Goal: Task Accomplishment & Management: Manage account settings

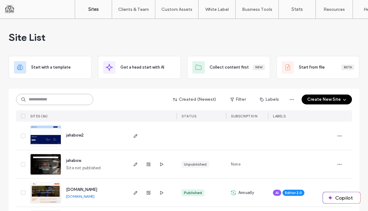
click at [61, 96] on input at bounding box center [54, 99] width 77 height 11
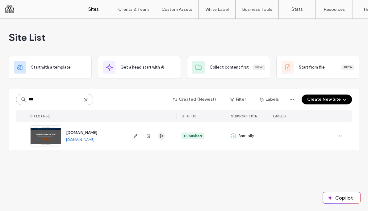
type input "***"
click at [159, 134] on span "button" at bounding box center [161, 135] width 7 height 7
click at [135, 138] on icon "button" at bounding box center [135, 135] width 5 height 5
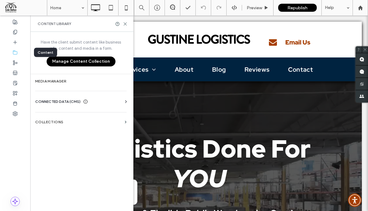
click at [15, 50] on icon at bounding box center [15, 52] width 5 height 5
click at [57, 100] on span "CONNECTED DATA (CMS)" at bounding box center [57, 102] width 45 height 6
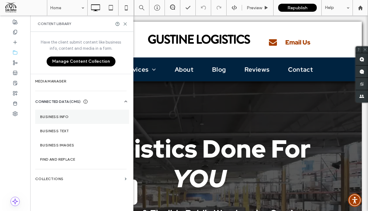
click at [57, 112] on section "Business Info" at bounding box center [82, 117] width 94 height 14
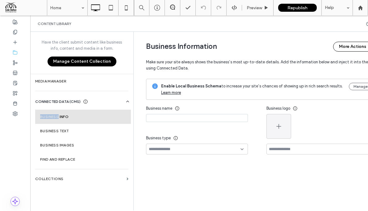
click at [57, 112] on section "Business Info" at bounding box center [83, 117] width 96 height 14
type input "**********"
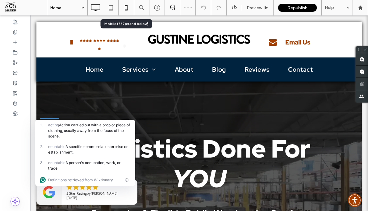
click at [130, 3] on icon at bounding box center [126, 8] width 12 height 12
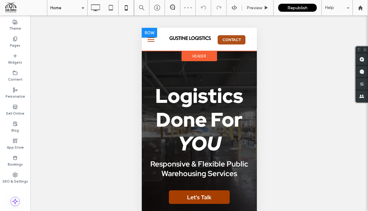
click at [231, 35] on link "CONTACT" at bounding box center [232, 39] width 28 height 9
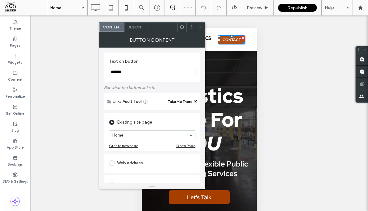
click at [231, 35] on div at bounding box center [231, 36] width 2 height 2
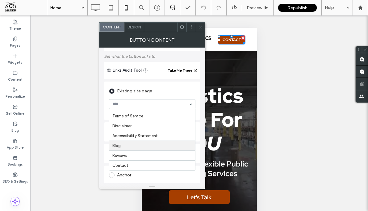
scroll to position [32, 0]
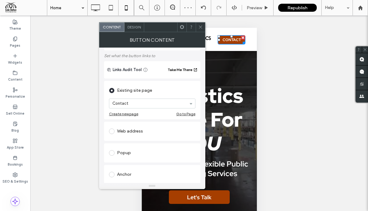
click at [201, 25] on icon at bounding box center [200, 27] width 5 height 5
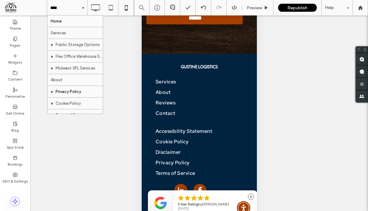
scroll to position [70, 0]
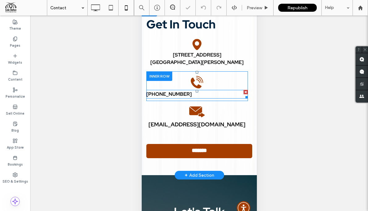
click at [167, 96] on span "555-555-5555" at bounding box center [168, 94] width 45 height 6
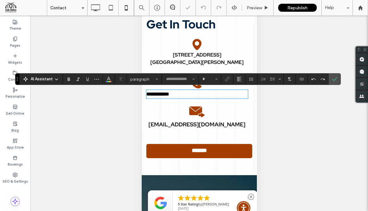
type input "**********"
type input "**"
drag, startPoint x: 197, startPoint y: 96, endPoint x: 129, endPoint y: 84, distance: 68.9
click at [229, 75] on label "Link" at bounding box center [227, 79] width 9 height 9
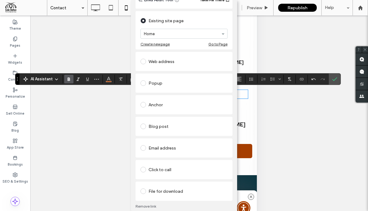
scroll to position [24, 0]
click at [142, 170] on span at bounding box center [144, 169] width 6 height 6
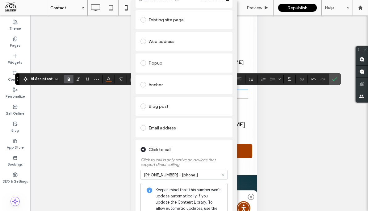
scroll to position [0, 0]
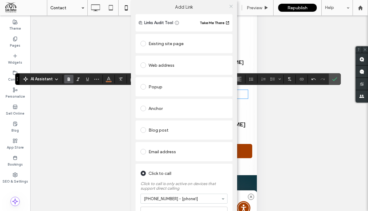
click at [230, 4] on icon at bounding box center [231, 6] width 5 height 5
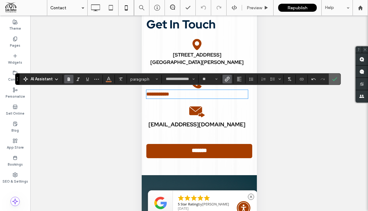
click at [335, 78] on icon "Confirm" at bounding box center [335, 79] width 5 height 5
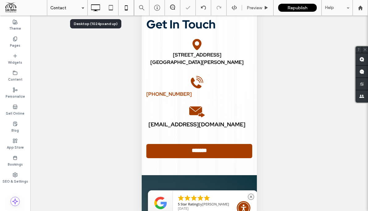
click at [93, 6] on icon at bounding box center [95, 8] width 12 height 12
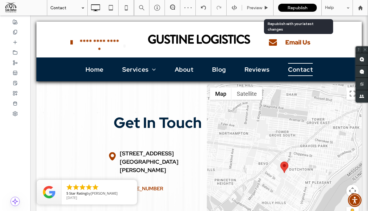
click at [295, 6] on span "Republish" at bounding box center [298, 7] width 20 height 5
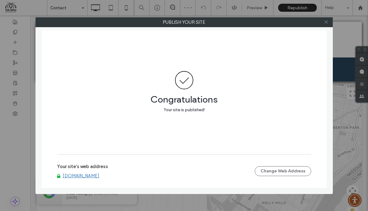
click at [326, 21] on icon at bounding box center [326, 22] width 5 height 5
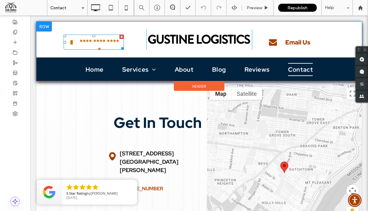
click at [70, 40] on span at bounding box center [71, 43] width 2 height 8
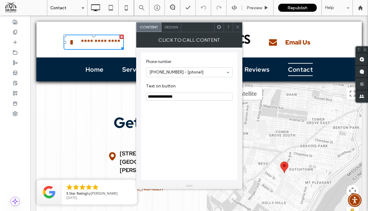
click at [237, 26] on icon at bounding box center [237, 27] width 5 height 5
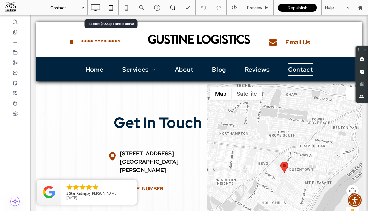
click at [112, 5] on use at bounding box center [111, 7] width 4 height 5
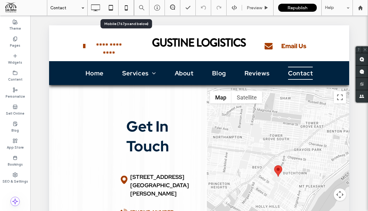
click at [127, 4] on icon at bounding box center [126, 8] width 12 height 12
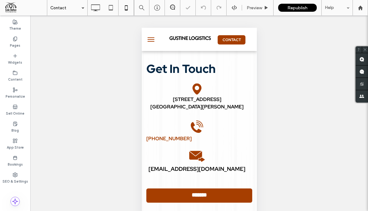
click at [148, 36] on button "menu" at bounding box center [151, 39] width 12 height 12
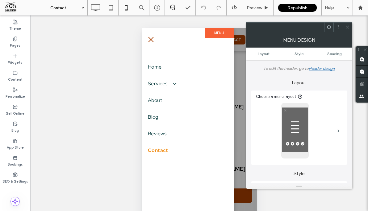
click at [149, 37] on span "menu" at bounding box center [150, 39] width 5 height 5
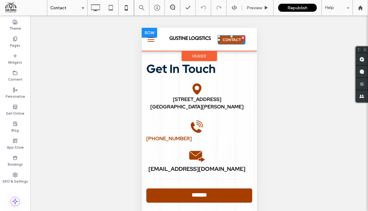
click at [231, 39] on span "CONTACT" at bounding box center [231, 39] width 19 height 5
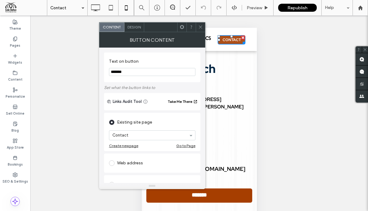
click at [244, 37] on div at bounding box center [243, 38] width 4 height 4
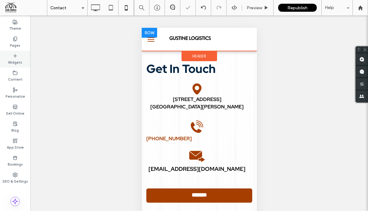
click at [15, 61] on label "Widgets" at bounding box center [15, 61] width 14 height 7
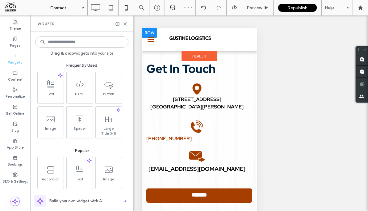
click at [86, 44] on input at bounding box center [81, 41] width 93 height 11
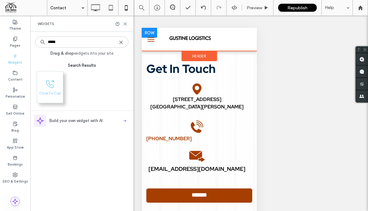
type input "*****"
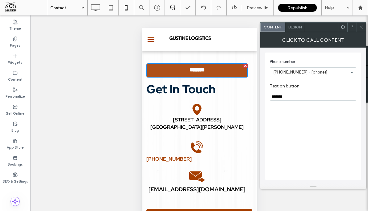
click at [246, 65] on div at bounding box center [245, 66] width 4 height 4
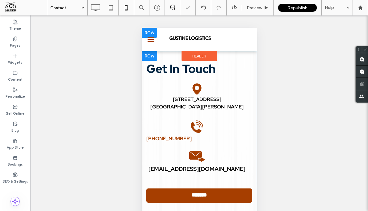
click at [236, 38] on div at bounding box center [236, 39] width 37 height 17
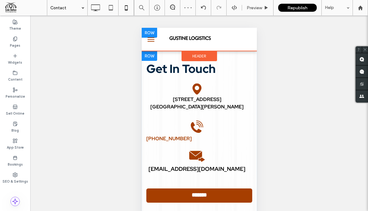
click at [236, 38] on div at bounding box center [236, 39] width 37 height 17
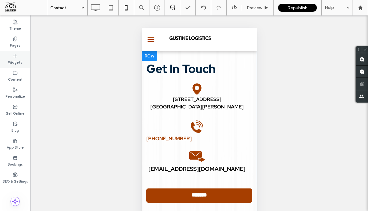
click at [18, 53] on div "Widgets" at bounding box center [15, 59] width 30 height 17
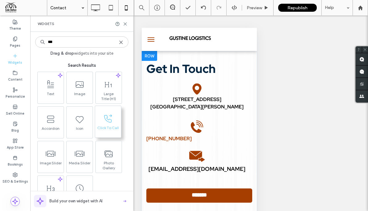
type input "***"
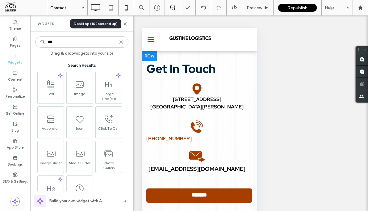
click at [92, 2] on icon at bounding box center [95, 8] width 12 height 12
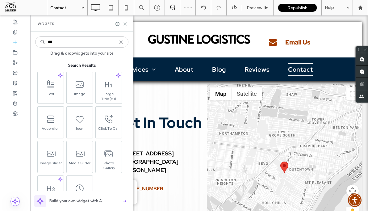
click at [123, 24] on icon at bounding box center [125, 24] width 5 height 5
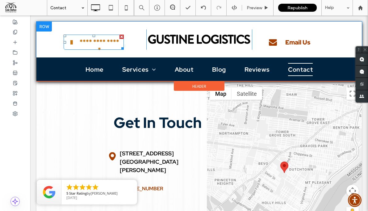
click at [108, 39] on span "**********" at bounding box center [99, 46] width 47 height 23
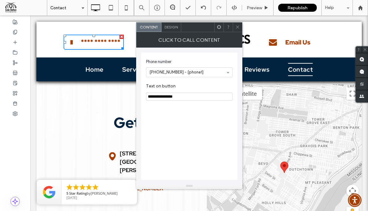
click at [172, 28] on span "Design" at bounding box center [171, 27] width 13 height 5
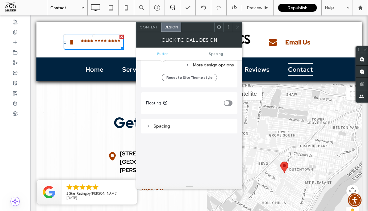
scroll to position [265, 0]
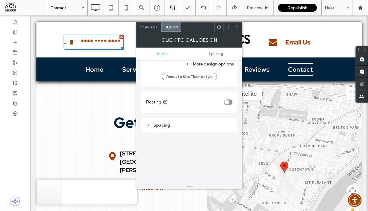
click at [219, 26] on use at bounding box center [219, 27] width 4 height 4
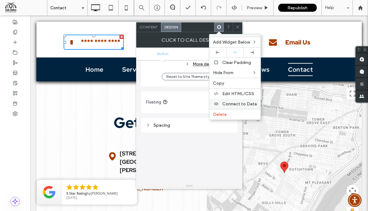
click at [238, 104] on span "Connect to Data" at bounding box center [239, 103] width 35 height 5
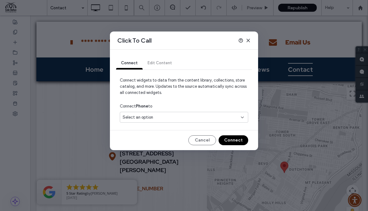
click at [243, 116] on icon at bounding box center [242, 117] width 5 height 5
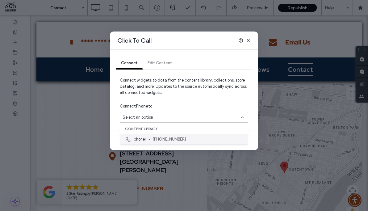
click at [167, 137] on span "(314) 568-3986" at bounding box center [198, 139] width 91 height 6
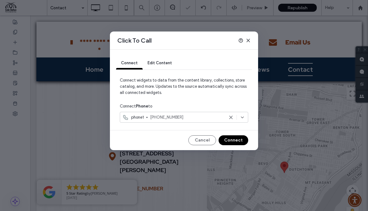
click at [233, 140] on button "Connect" at bounding box center [234, 140] width 30 height 10
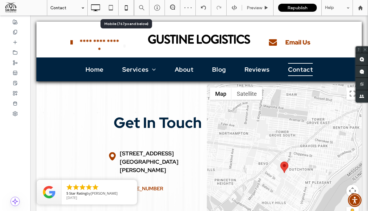
click at [125, 6] on icon at bounding box center [126, 8] width 12 height 12
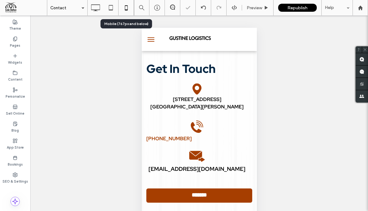
scroll to position [0, 0]
click at [151, 39] on button "menu" at bounding box center [151, 39] width 12 height 12
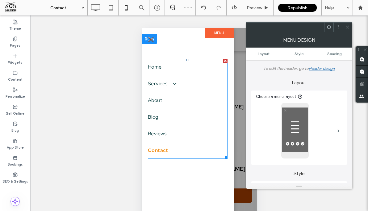
click at [165, 151] on span "Contact" at bounding box center [158, 150] width 20 height 7
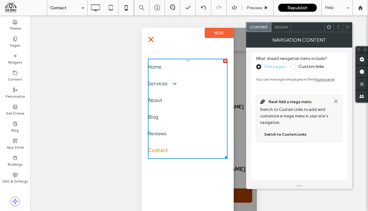
click at [162, 151] on span "Contact" at bounding box center [158, 150] width 20 height 7
click at [151, 39] on span "menu" at bounding box center [150, 39] width 5 height 5
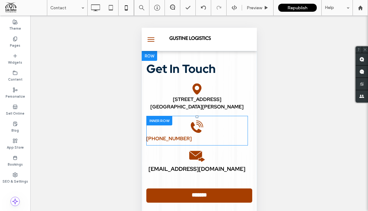
click at [205, 125] on div "Click To Paste" at bounding box center [197, 125] width 102 height 19
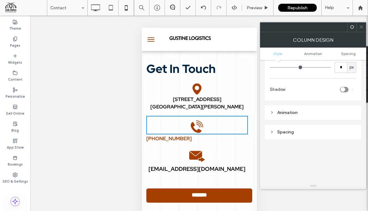
scroll to position [81, 0]
click at [198, 126] on icon at bounding box center [196, 126] width 15 height 15
click at [180, 140] on p "314-568-3986" at bounding box center [197, 138] width 102 height 7
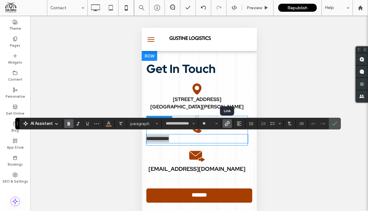
click at [227, 121] on span "Link" at bounding box center [226, 123] width 3 height 9
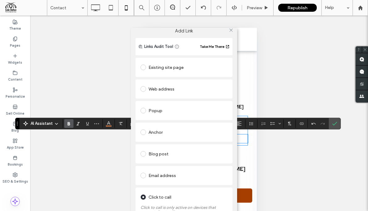
scroll to position [0, 0]
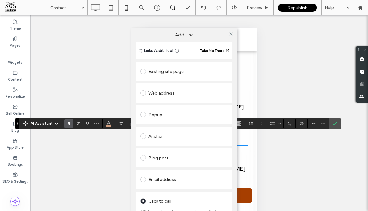
click at [335, 126] on div "Add Link Links Audit Tool Take Me There Existing site page Web address Popup An…" at bounding box center [184, 133] width 368 height 211
click at [334, 119] on div "Add Link Links Audit Tool Take Me There Existing site page Web address Popup An…" at bounding box center [184, 133] width 368 height 211
click at [229, 32] on icon at bounding box center [231, 34] width 5 height 5
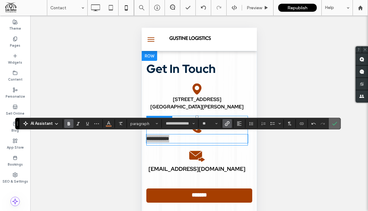
click at [333, 122] on icon "Confirm" at bounding box center [335, 123] width 5 height 5
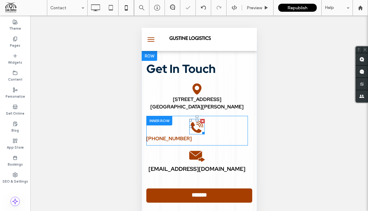
click at [197, 126] on icon at bounding box center [196, 126] width 15 height 15
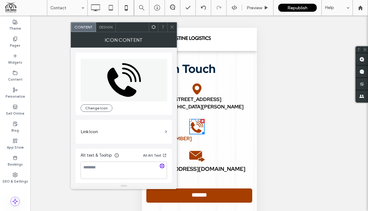
scroll to position [2, 0]
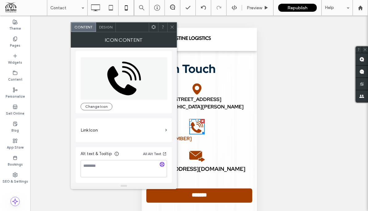
click at [104, 24] on div "Design" at bounding box center [106, 27] width 20 height 9
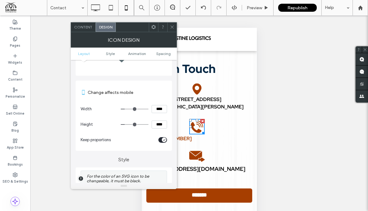
scroll to position [0, 0]
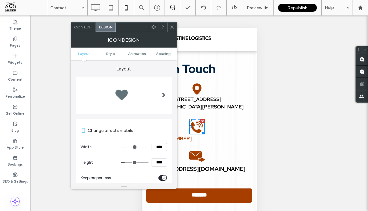
click at [154, 27] on icon at bounding box center [153, 27] width 5 height 5
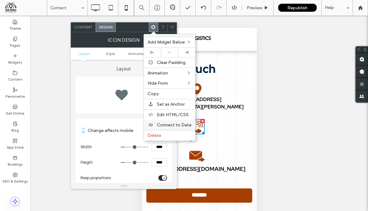
click at [171, 121] on div "Connect to Data" at bounding box center [169, 125] width 51 height 10
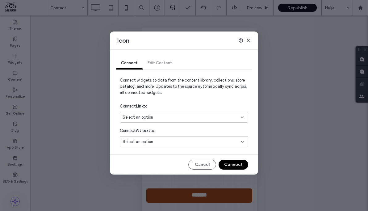
click at [169, 113] on div "Select an option" at bounding box center [184, 117] width 129 height 11
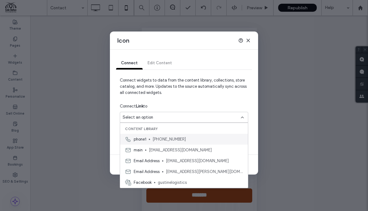
click at [168, 139] on span "(314) 568-3986" at bounding box center [198, 139] width 91 height 6
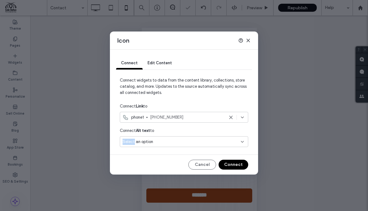
click at [168, 139] on div "Select an option" at bounding box center [181, 142] width 116 height 6
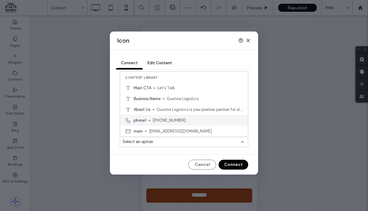
click at [167, 117] on span "(314) 568-3986" at bounding box center [198, 120] width 91 height 6
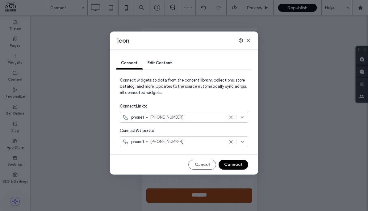
click at [229, 163] on button "Connect" at bounding box center [234, 165] width 30 height 10
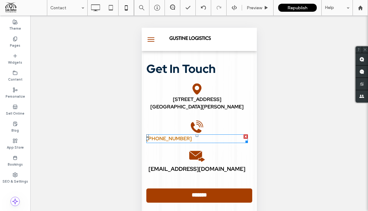
click at [170, 138] on link "314-568-3986" at bounding box center [168, 138] width 45 height 6
type input "**********"
type input "**"
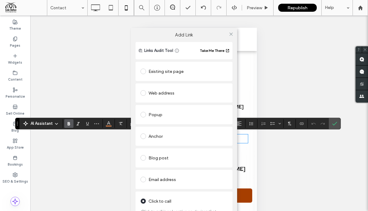
click at [227, 34] on div at bounding box center [231, 33] width 9 height 9
click at [230, 32] on icon at bounding box center [231, 34] width 5 height 5
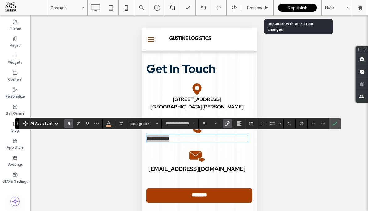
click at [296, 6] on span "Republish" at bounding box center [298, 7] width 20 height 5
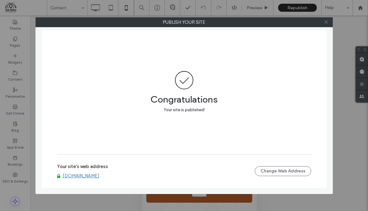
click at [326, 22] on use at bounding box center [326, 22] width 3 height 3
